Goal: Information Seeking & Learning: Learn about a topic

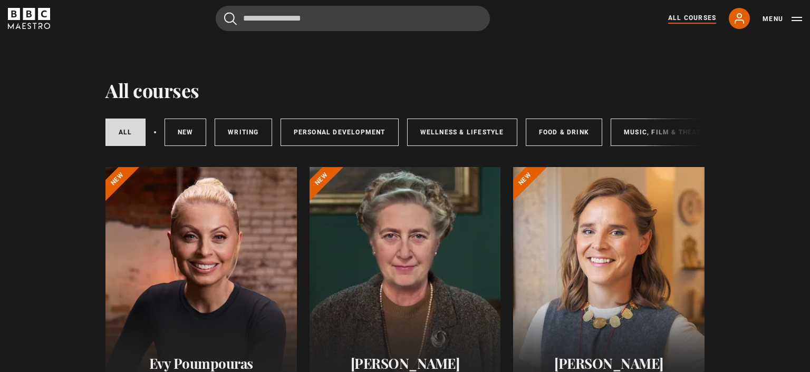
scroll to position [1232, 0]
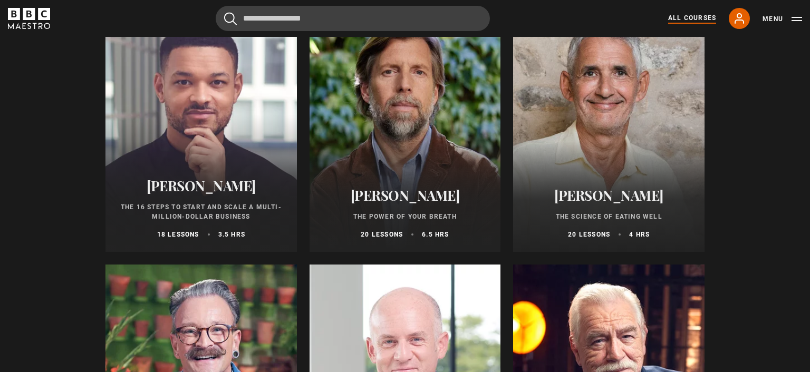
click at [222, 133] on div at bounding box center [202, 125] width 192 height 253
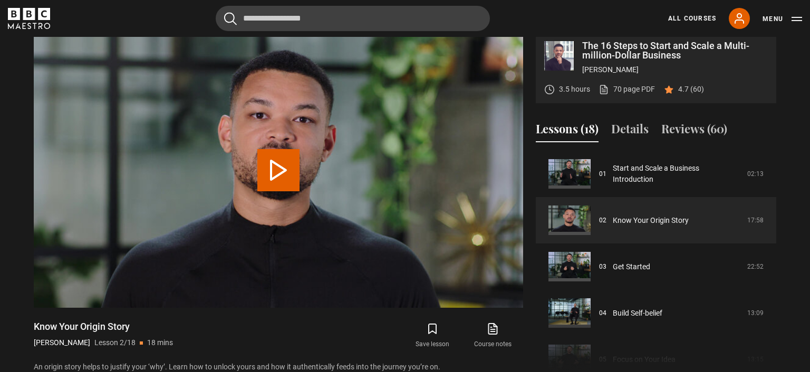
scroll to position [441, 0]
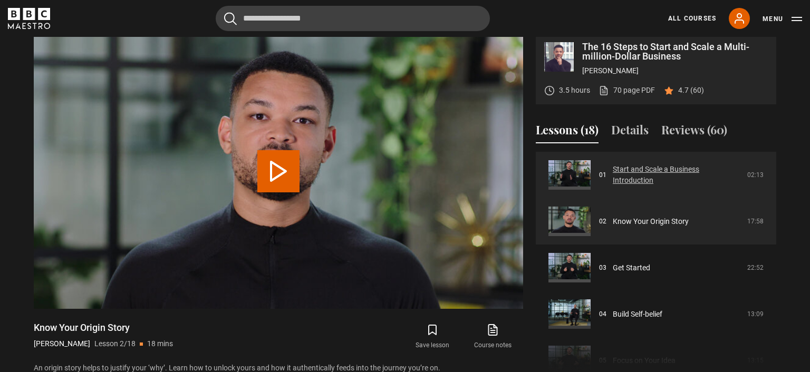
click at [679, 178] on link "Start and Scale a Business Introduction" at bounding box center [677, 175] width 128 height 22
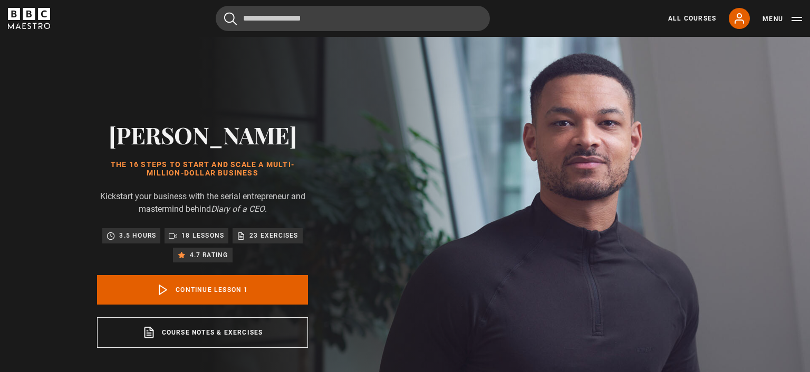
scroll to position [432, 0]
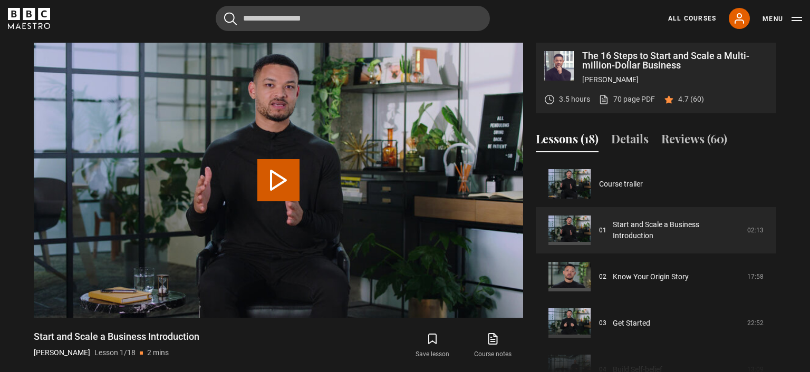
click at [278, 184] on button "Play Lesson Start and Scale a Business Introduction" at bounding box center [278, 180] width 42 height 42
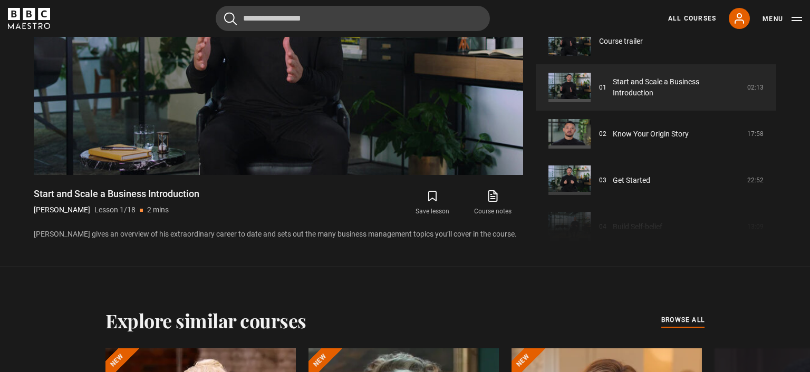
scroll to position [575, 0]
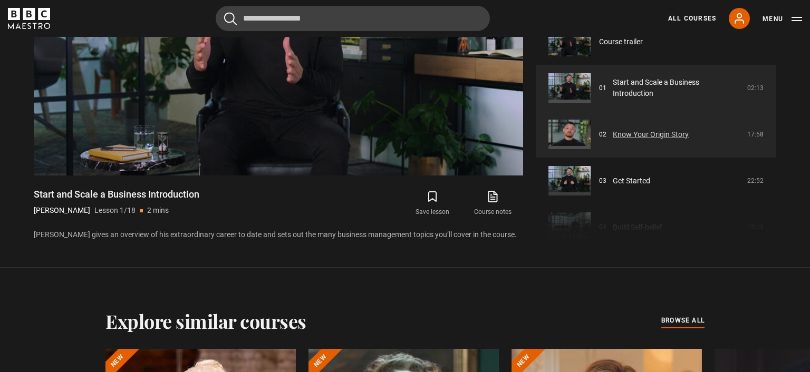
click at [643, 134] on link "Know Your Origin Story" at bounding box center [651, 134] width 76 height 11
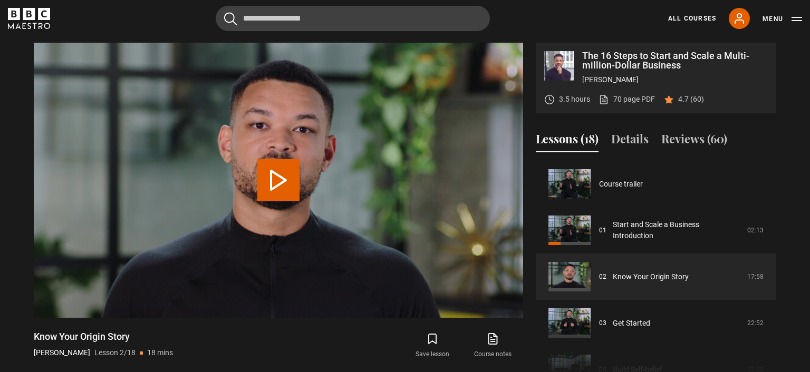
scroll to position [46, 0]
